Goal: Task Accomplishment & Management: Complete application form

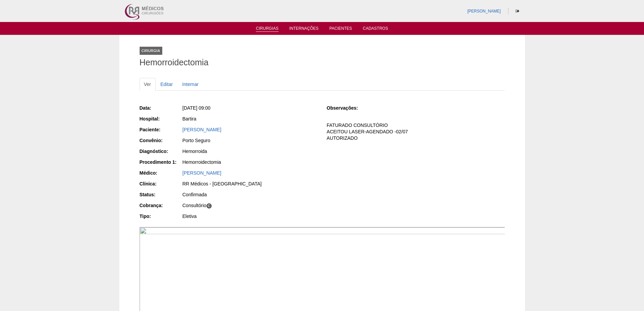
click at [263, 29] on link "Cirurgias" at bounding box center [267, 29] width 23 height 6
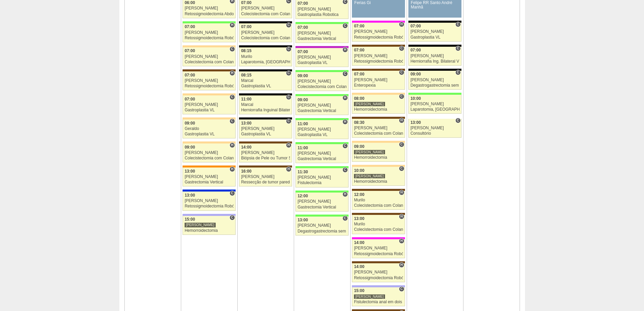
scroll to position [406, 0]
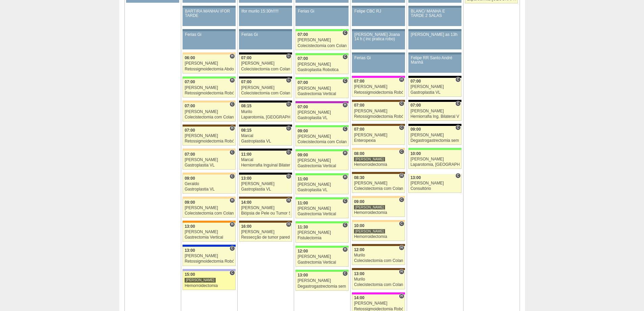
click at [205, 280] on div "[PERSON_NAME]" at bounding box center [209, 280] width 49 height 4
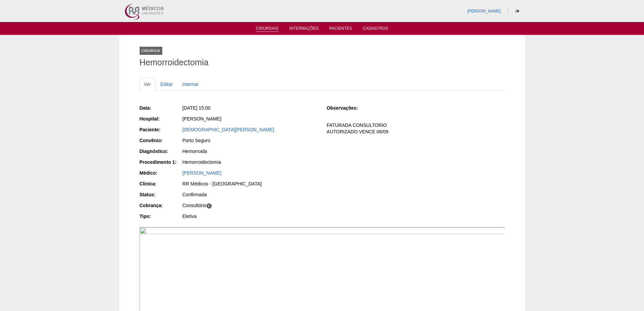
click at [259, 29] on link "Cirurgias" at bounding box center [267, 29] width 23 height 6
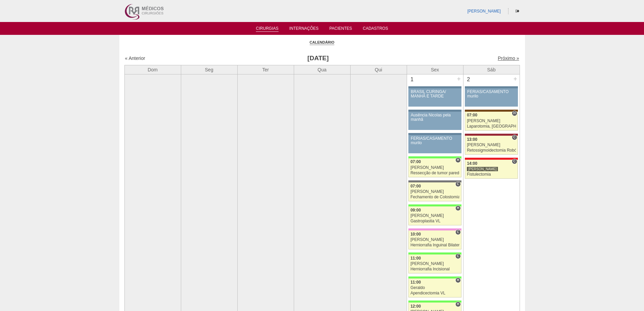
click at [504, 56] on link "Próximo »" at bounding box center [508, 57] width 21 height 5
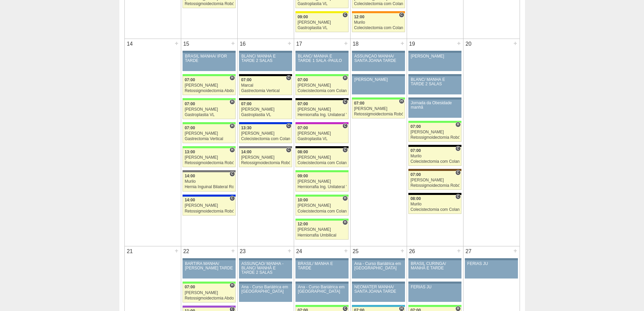
scroll to position [507, 0]
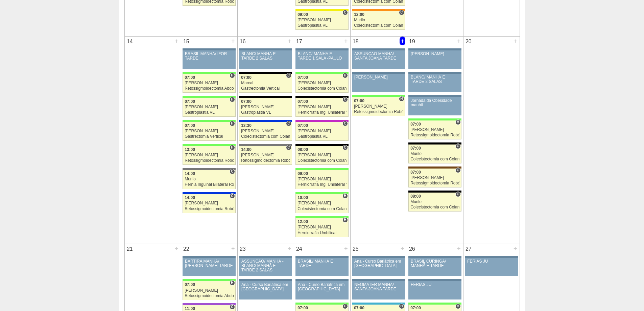
click at [402, 42] on div "+" at bounding box center [403, 41] width 6 height 9
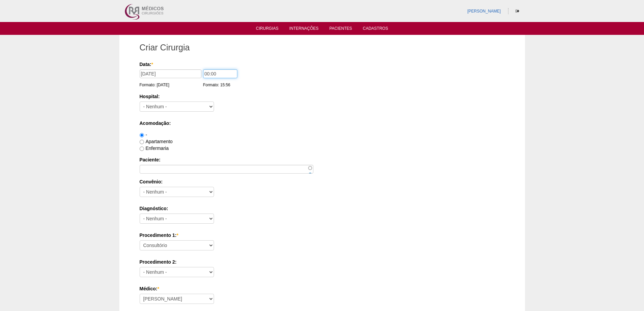
click at [207, 74] on input "00:00" at bounding box center [220, 73] width 34 height 9
type input "08:00"
click at [170, 108] on select "- Nenhum - 9 de Julho Albert Einstein Alvorada América Assunção Bartira Benefic…" at bounding box center [177, 106] width 74 height 10
select select "9"
click at [140, 101] on select "- Nenhum - 9 de Julho Albert Einstein Alvorada América Assunção Bartira Benefic…" at bounding box center [177, 106] width 74 height 10
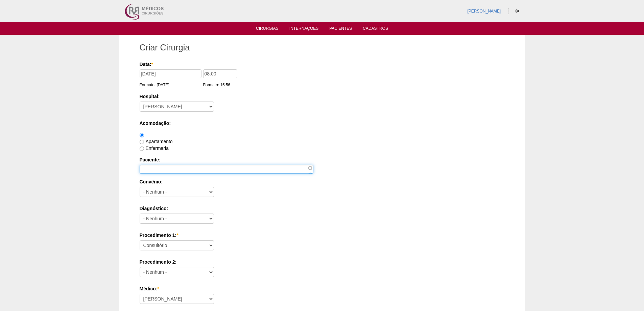
click at [178, 171] on input "Paciente:" at bounding box center [227, 169] width 174 height 9
paste input "[PERSON_NAME]"
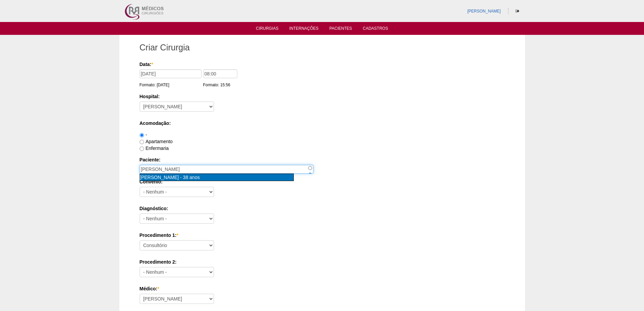
type input "ANDRESSA GOMES DE LIMA OLIVEIRA [nid:54154]"
click at [249, 176] on div "ANDRESSA GOMES DE LIMA OLIVEIRA - 38 anos" at bounding box center [216, 177] width 153 height 7
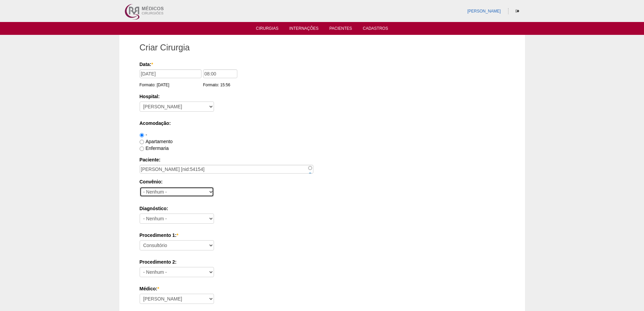
click at [208, 192] on select "- Nenhum - Abet Afresp Allianz Amil Blue Life Caasp Cabesp Caixa de Pensões Car…" at bounding box center [177, 192] width 74 height 10
select select "8907"
click at [140, 187] on select "- Nenhum - Abet Afresp Allianz Amil Blue Life Caasp Cabesp Caixa de Pensões Car…" at bounding box center [177, 192] width 74 height 10
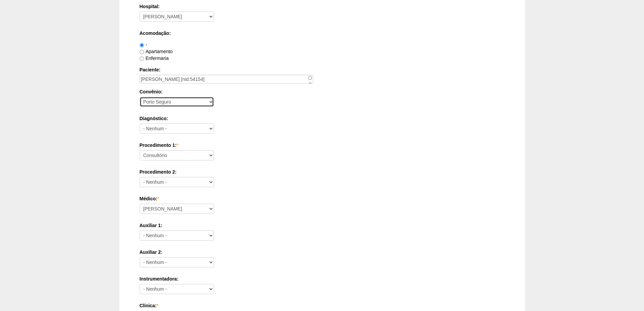
scroll to position [101, 0]
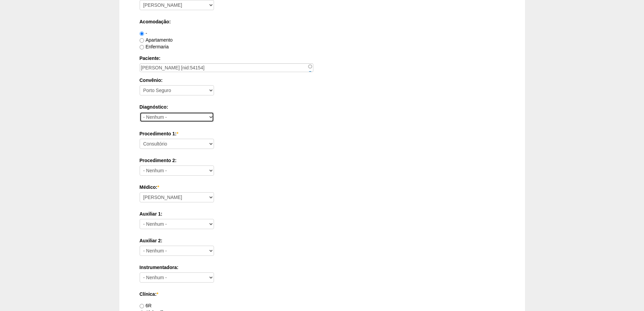
click at [200, 113] on select "- Nenhum - Abdome Agudo Abscesso Hepático Abscesso Perianal Abscesso Peritoneal…" at bounding box center [177, 117] width 74 height 10
select select "9954"
click at [140, 112] on select "- Nenhum - Abdome Agudo Abscesso Hepático Abscesso Perianal Abscesso Peritoneal…" at bounding box center [177, 117] width 74 height 10
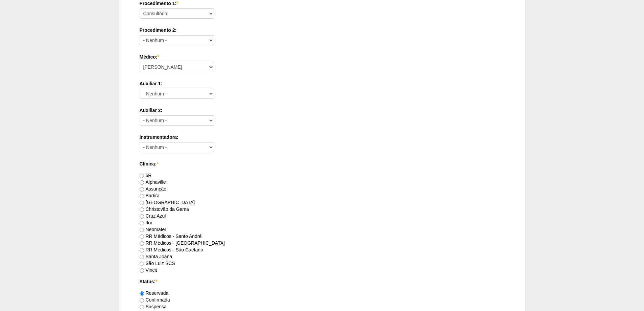
scroll to position [237, 0]
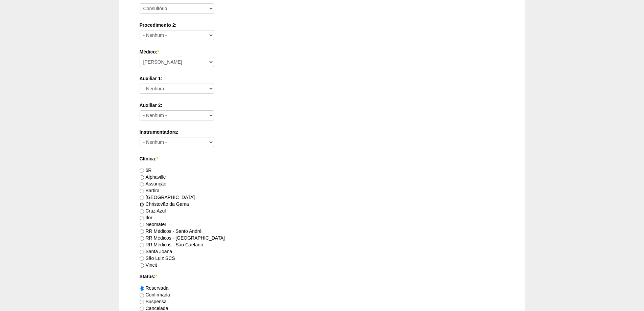
click at [141, 204] on input "Christovão da Gama" at bounding box center [142, 204] width 4 height 4
radio input "true"
click at [144, 237] on input "RR Médicos - São Bernardo do Campo" at bounding box center [142, 238] width 4 height 4
radio input "true"
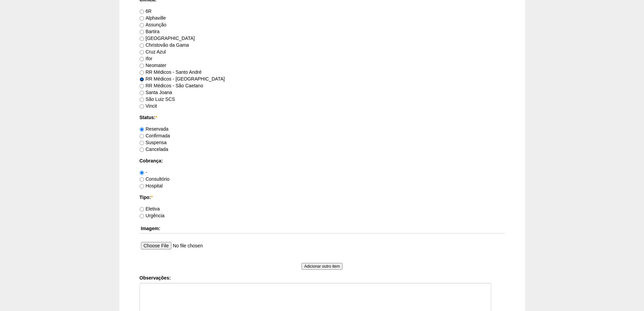
scroll to position [439, 0]
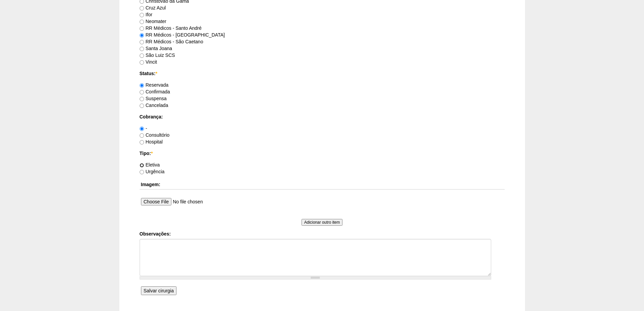
click at [143, 165] on input "Eletiva" at bounding box center [142, 165] width 4 height 4
radio input "true"
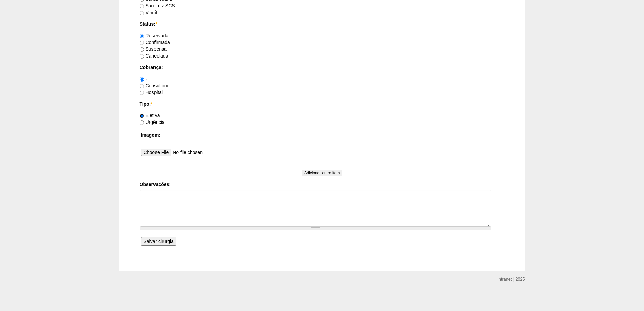
scroll to position [490, 0]
click at [169, 238] on input "Salvar cirurgia" at bounding box center [158, 239] width 35 height 9
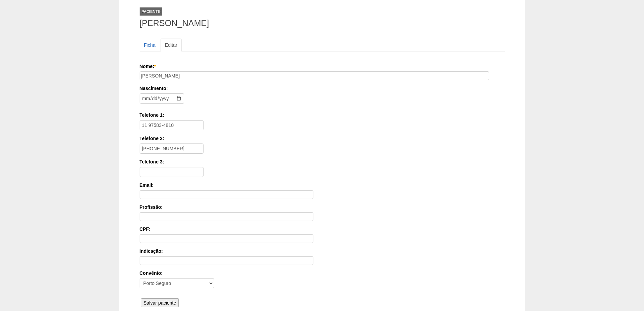
scroll to position [102, 0]
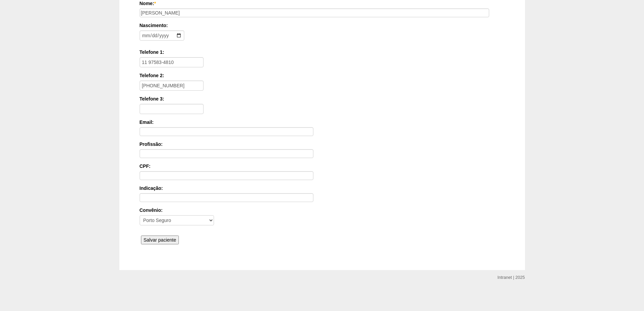
click at [155, 238] on input "Salvar paciente" at bounding box center [160, 239] width 38 height 9
